Goal: Transaction & Acquisition: Purchase product/service

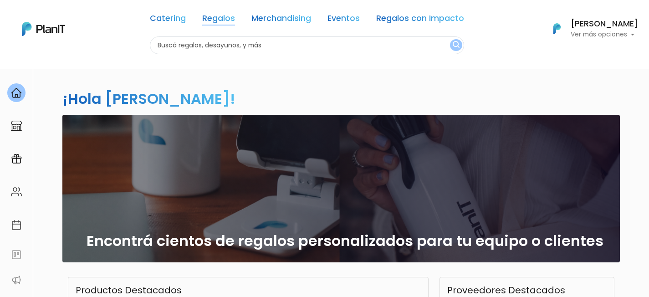
click at [232, 20] on link "Regalos" at bounding box center [218, 20] width 33 height 11
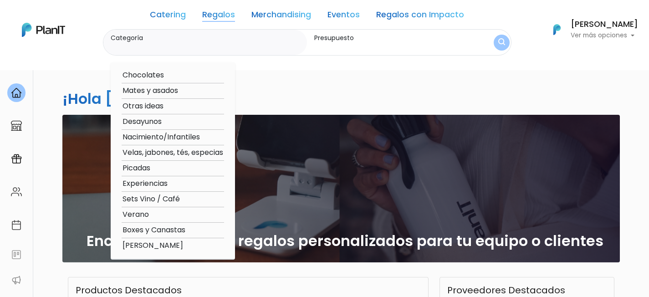
click at [138, 201] on option "Sets Vino / Café" at bounding box center [173, 199] width 103 height 11
type input "Sets Vino / Café"
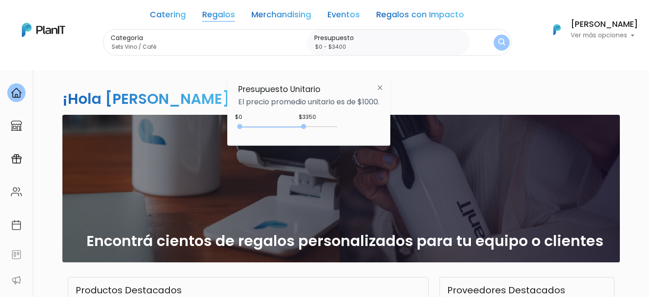
type input "$0 - $3450"
drag, startPoint x: 260, startPoint y: 125, endPoint x: 308, endPoint y: 127, distance: 47.9
click at [308, 127] on div at bounding box center [305, 126] width 5 height 5
click at [501, 40] on img "submit" at bounding box center [502, 42] width 10 height 12
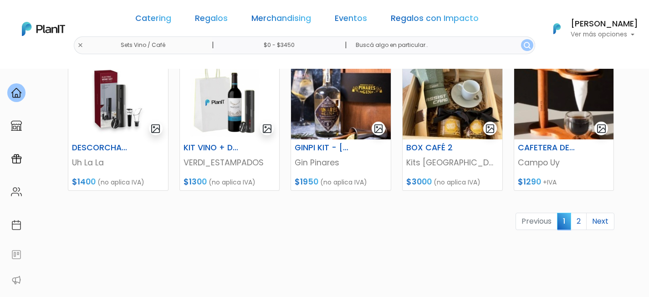
scroll to position [478, 0]
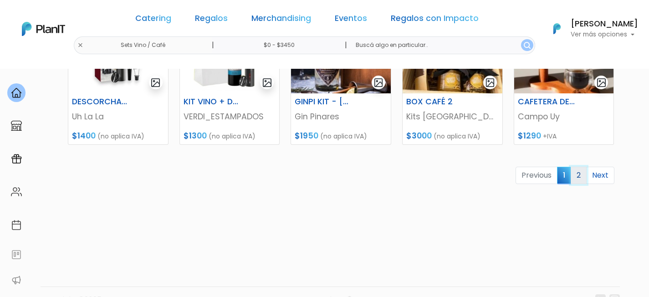
click at [577, 174] on link "2" at bounding box center [579, 175] width 16 height 17
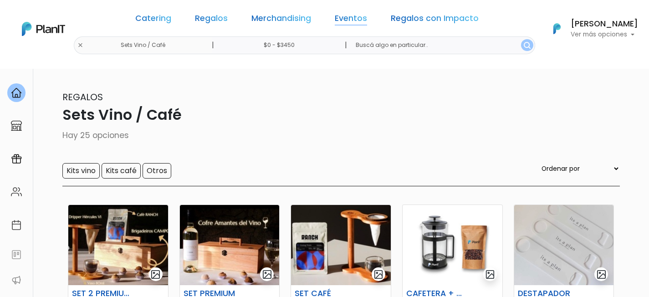
click at [353, 22] on link "Eventos" at bounding box center [351, 20] width 32 height 11
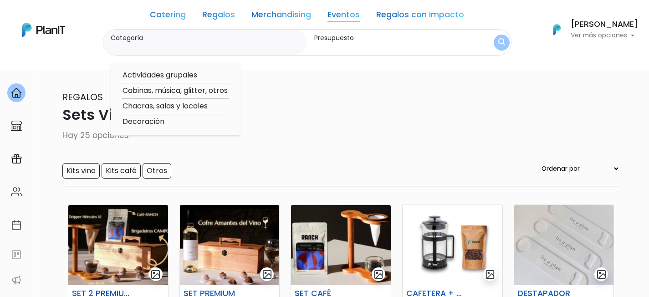
click at [433, 16] on link "Regalos con Impacto" at bounding box center [420, 16] width 88 height 11
click at [216, 15] on link "Regalos" at bounding box center [218, 16] width 33 height 11
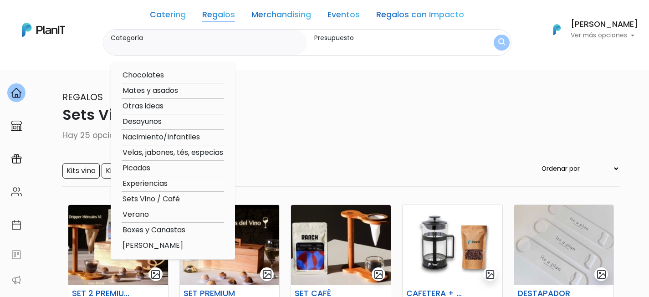
click at [154, 106] on option "Otras ideas" at bounding box center [173, 106] width 103 height 11
type input "Otras ideas"
type input "$0 - $3450"
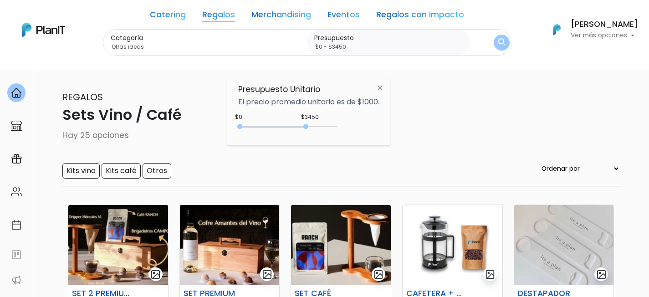
click at [220, 12] on link "Regalos" at bounding box center [218, 16] width 33 height 11
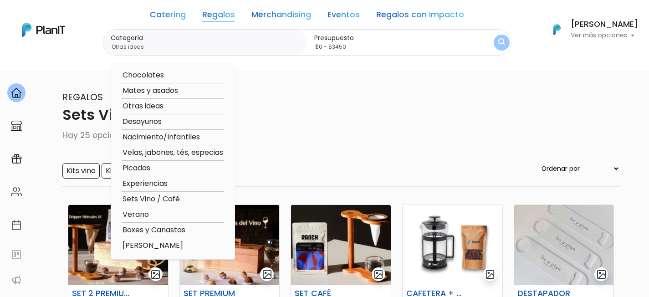
click at [152, 184] on option "Experiencias" at bounding box center [173, 183] width 103 height 11
type input "Experiencias"
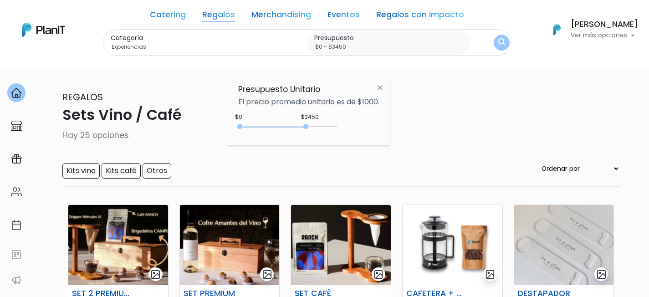
click at [495, 45] on button "submit" at bounding box center [502, 43] width 16 height 16
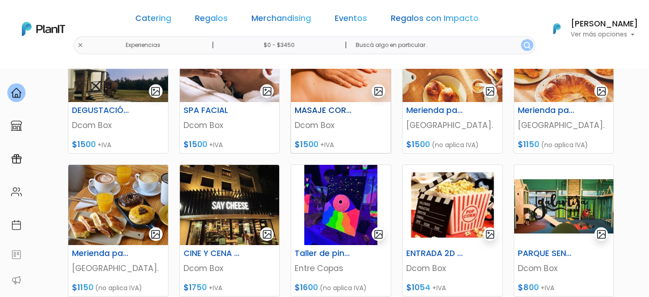
scroll to position [433, 0]
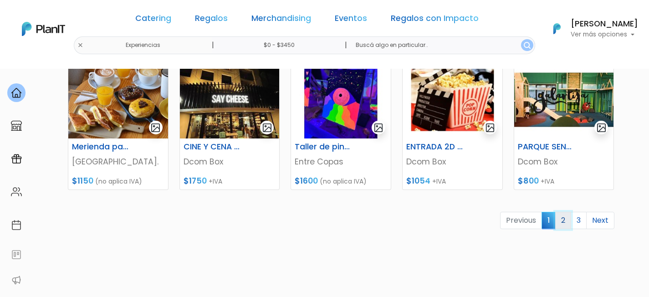
click at [562, 221] on link "2" at bounding box center [563, 220] width 16 height 17
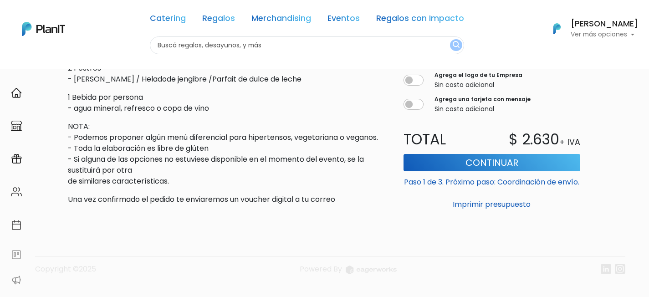
scroll to position [524, 0]
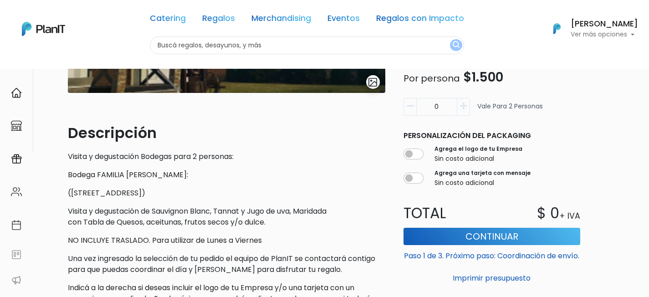
scroll to position [256, 0]
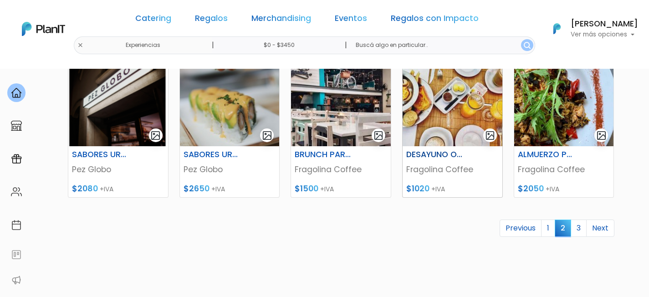
scroll to position [418, 0]
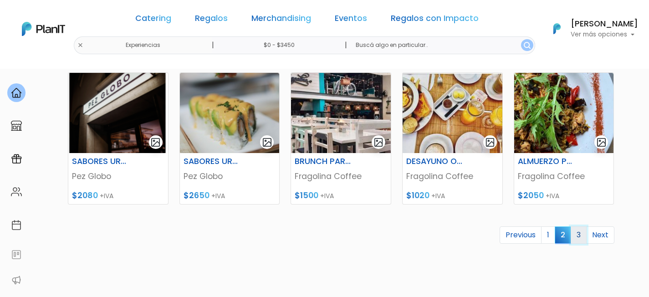
click at [576, 235] on link "3" at bounding box center [579, 234] width 16 height 17
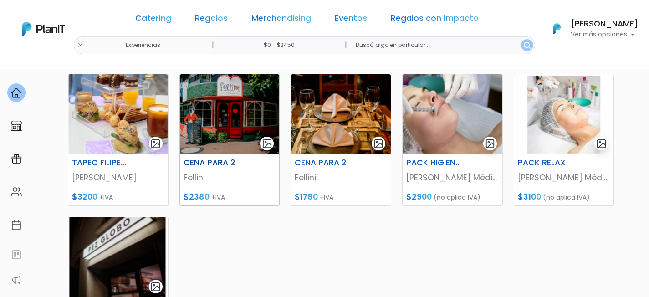
scroll to position [131, 0]
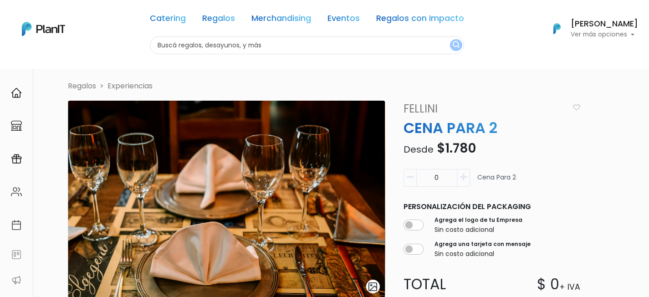
scroll to position [16, 0]
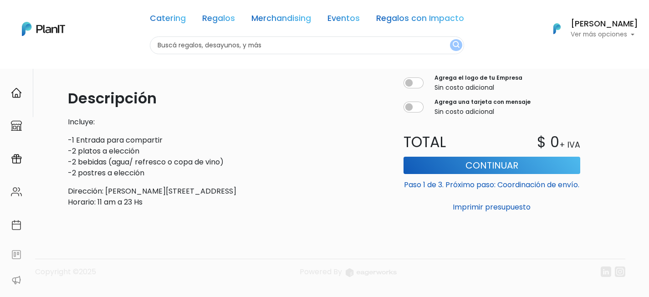
scroll to position [265, 0]
